Goal: Task Accomplishment & Management: Complete application form

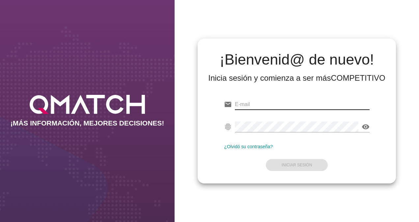
click at [265, 105] on input "email" at bounding box center [302, 104] width 135 height 11
type input "[PERSON_NAME][EMAIL_ADDRESS][DOMAIN_NAME]"
click at [277, 134] on div "visibility" at bounding box center [302, 129] width 135 height 17
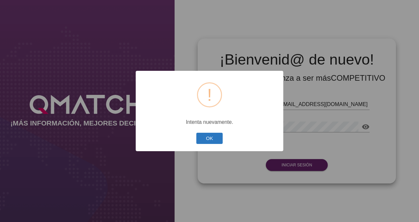
click at [203, 141] on button "OK" at bounding box center [209, 139] width 27 height 12
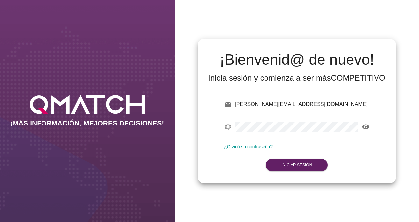
click at [210, 124] on div "email [PERSON_NAME][EMAIL_ADDRESS][DOMAIN_NAME] fingerprint visibility ¿Olvidó …" at bounding box center [297, 134] width 188 height 90
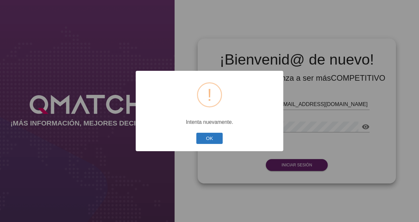
click at [216, 136] on button "OK" at bounding box center [209, 139] width 27 height 12
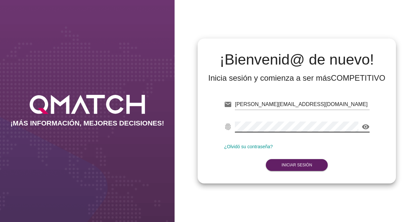
click at [267, 132] on div "visibility" at bounding box center [302, 126] width 135 height 11
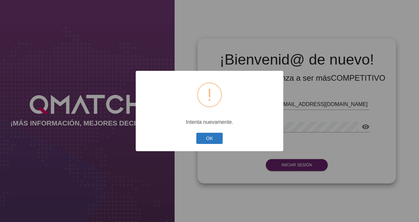
click at [205, 141] on button "OK" at bounding box center [209, 139] width 27 height 12
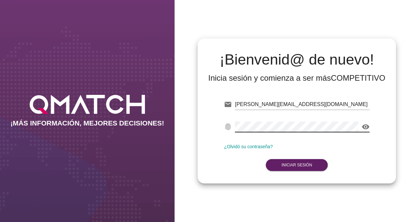
click at [170, 140] on div "¡MÁS INFORMACIÓN, MEJORES DECISIONES! ¡Bienvenid@ de nuevo! Inicia sesión y com…" at bounding box center [209, 111] width 419 height 222
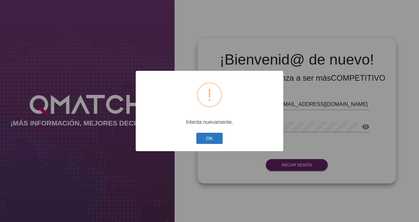
click at [211, 140] on button "OK" at bounding box center [209, 139] width 27 height 12
